Goal: Task Accomplishment & Management: Manage account settings

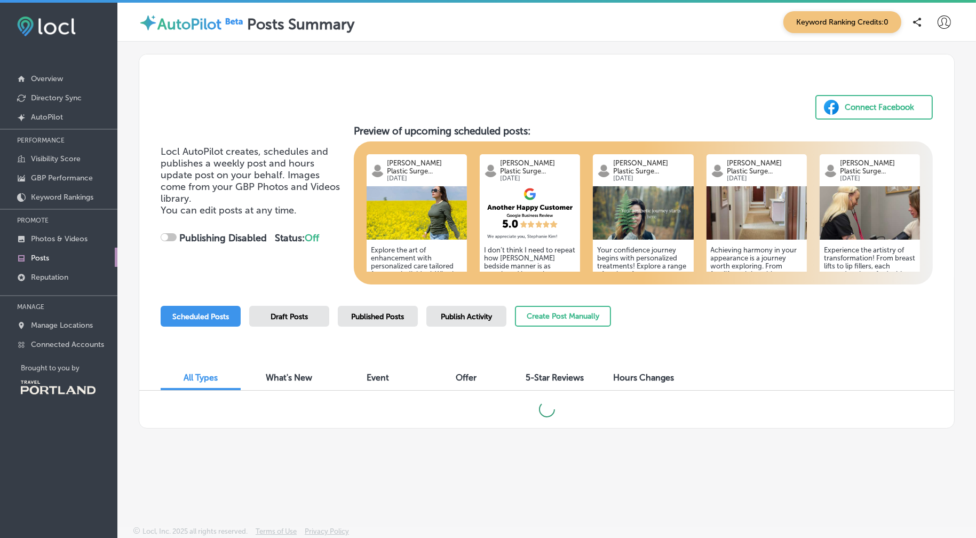
checkbox input "true"
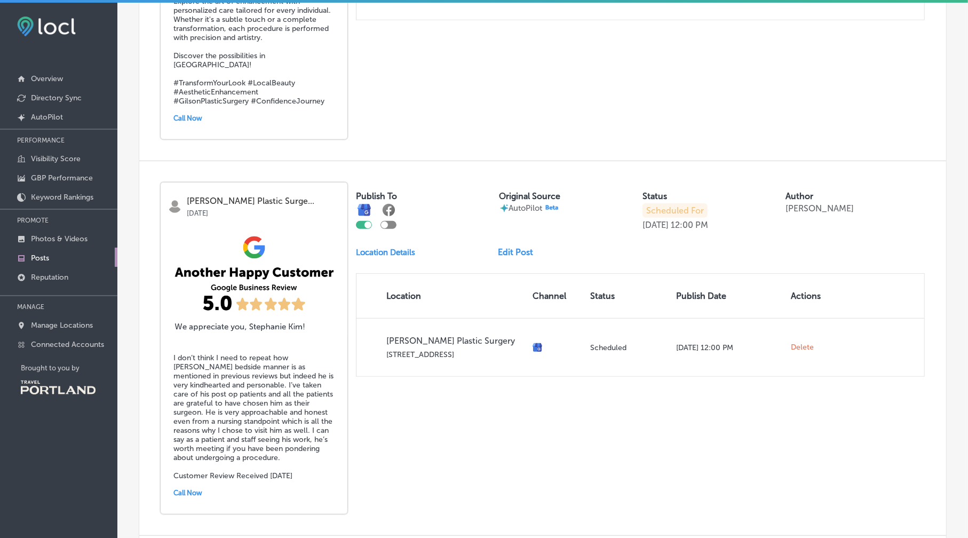
scroll to position [587, 0]
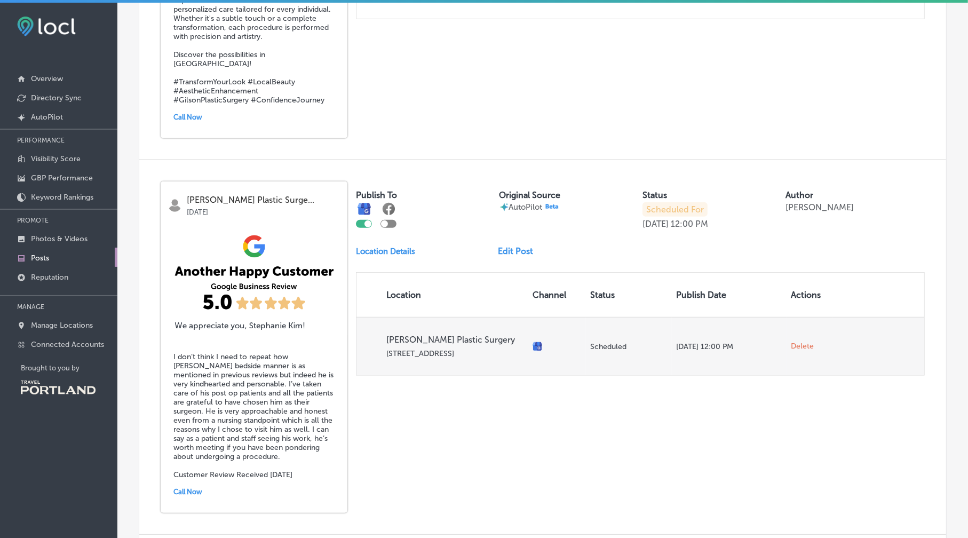
click at [800, 341] on span "Delete" at bounding box center [801, 346] width 23 height 10
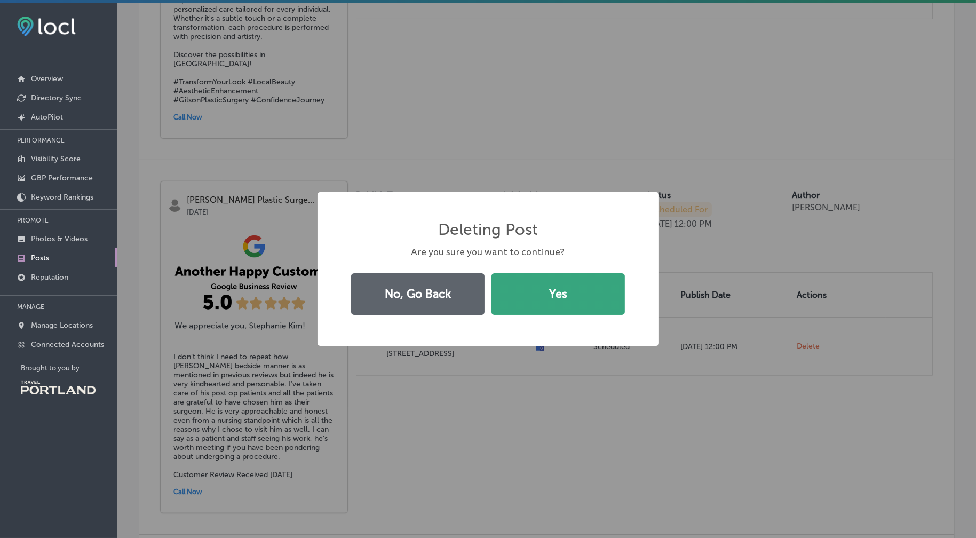
click at [529, 302] on button "Yes" at bounding box center [557, 294] width 133 height 42
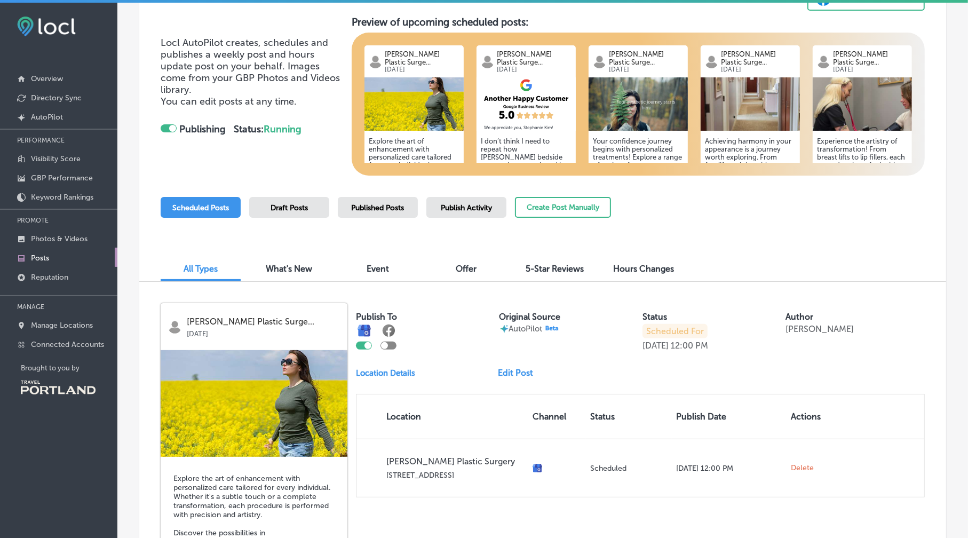
scroll to position [0, 0]
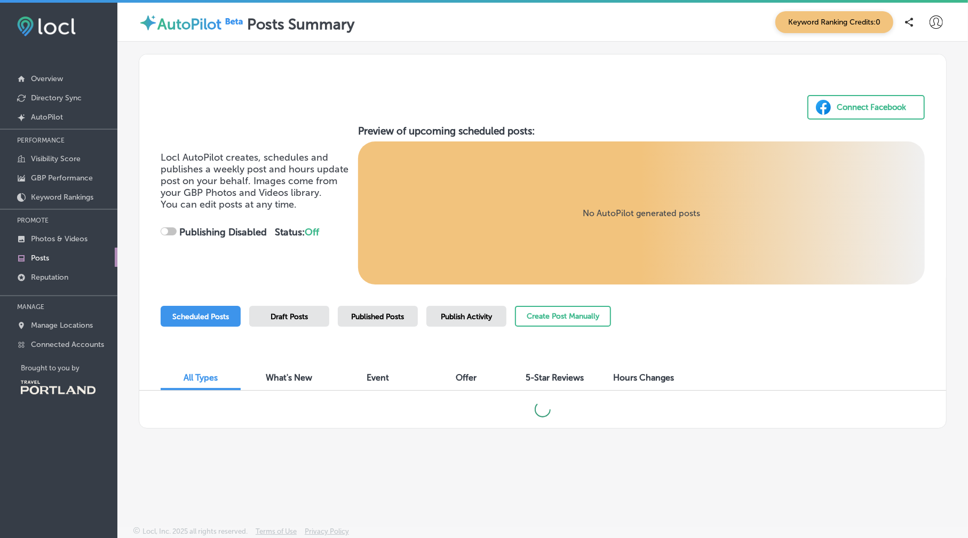
checkbox input "true"
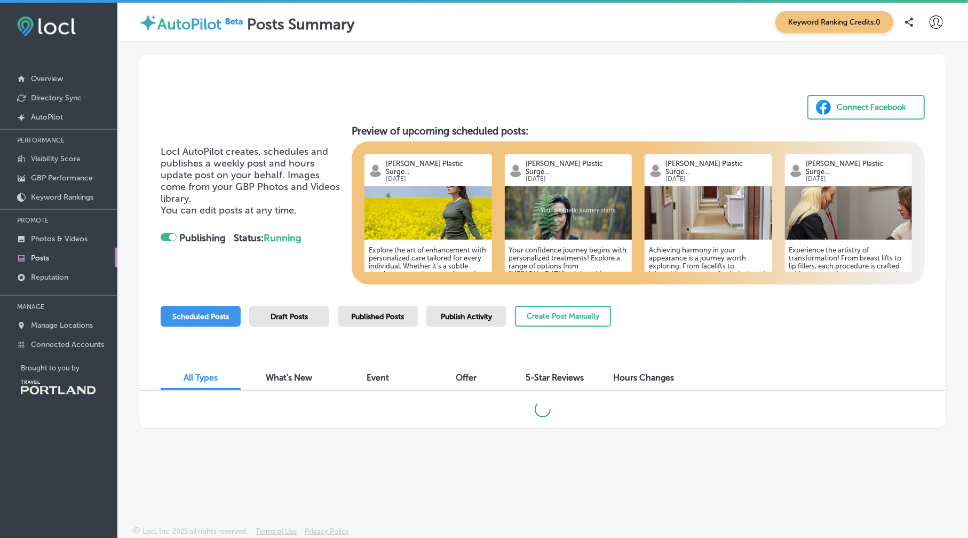
scroll to position [2, 0]
